Goal: Find contact information: Find contact information

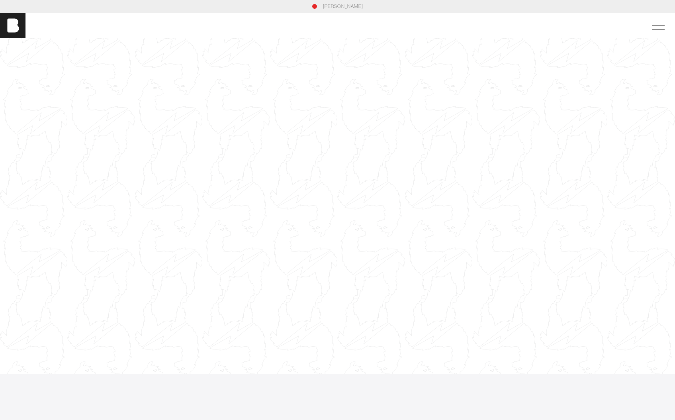
click at [252, 219] on div at bounding box center [337, 206] width 675 height 380
click at [318, 7] on div "[PERSON_NAME]" at bounding box center [338, 6] width 516 height 7
click at [333, 156] on div at bounding box center [337, 206] width 675 height 380
click at [379, 167] on div at bounding box center [337, 206] width 675 height 380
click at [405, 136] on div at bounding box center [337, 206] width 675 height 380
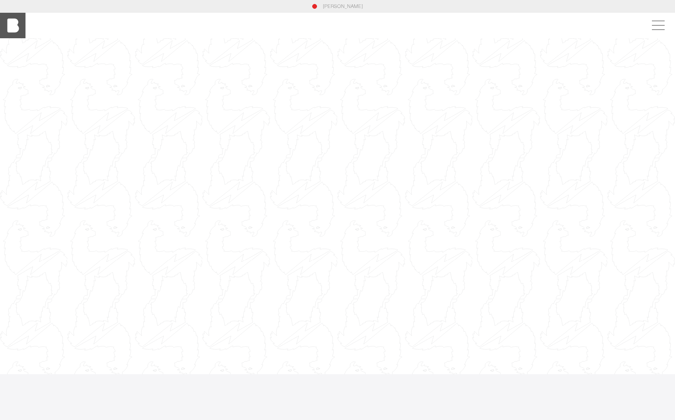
click at [12, 28] on img at bounding box center [13, 26] width 26 height 26
click at [666, 22] on span at bounding box center [657, 25] width 18 height 14
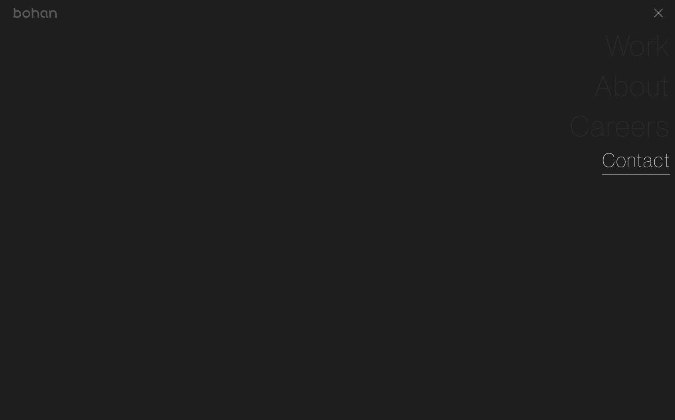
click at [628, 168] on link "Contact" at bounding box center [636, 160] width 68 height 29
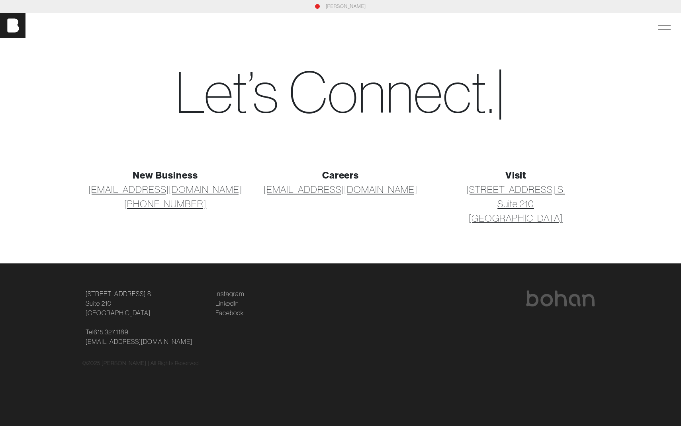
click at [201, 191] on link "[EMAIL_ADDRESS][DOMAIN_NAME]" at bounding box center [165, 189] width 154 height 14
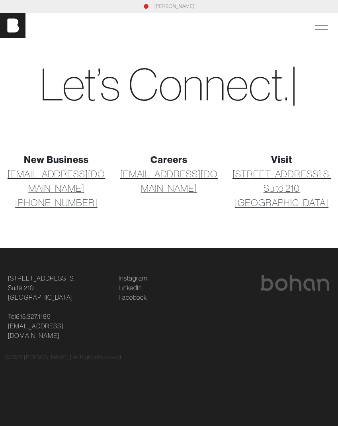
click at [137, 170] on link "[EMAIL_ADDRESS][DOMAIN_NAME]" at bounding box center [169, 181] width 103 height 29
